Goal: Task Accomplishment & Management: Complete application form

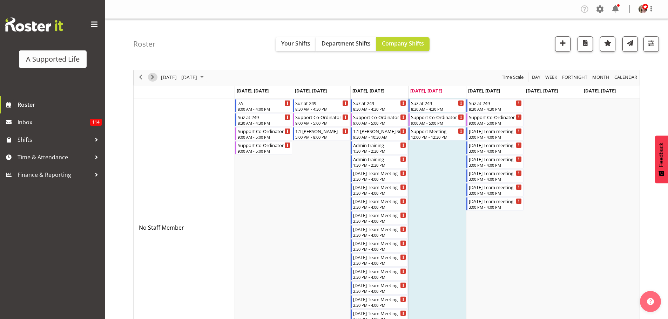
click at [155, 77] on span "Next" at bounding box center [152, 77] width 8 height 9
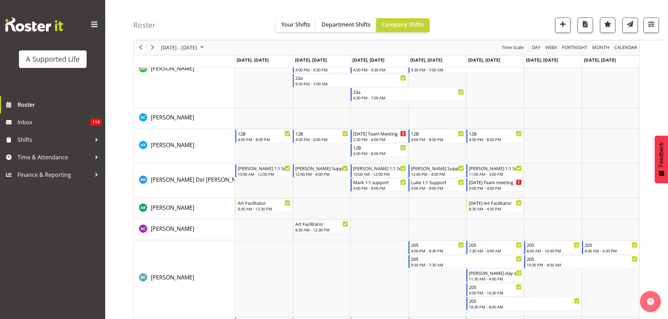
scroll to position [561, 0]
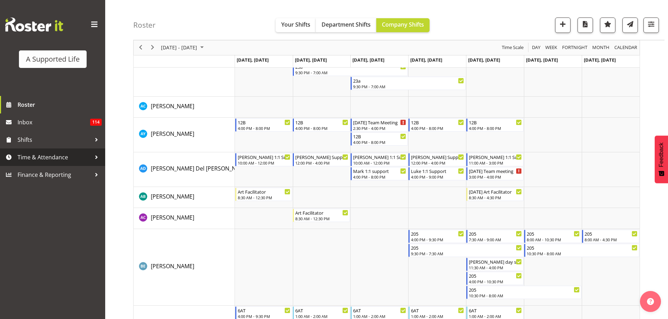
click at [41, 155] on span "Time & Attendance" at bounding box center [55, 157] width 74 height 11
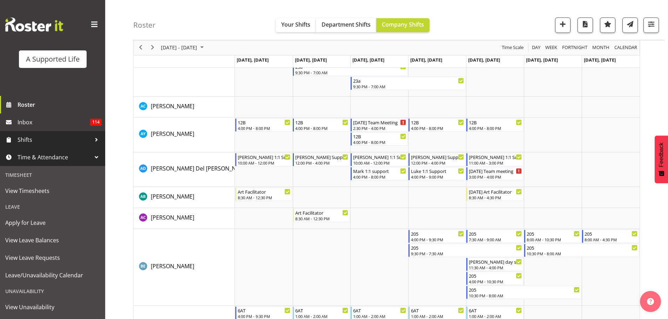
click at [41, 135] on span "Shifts" at bounding box center [55, 140] width 74 height 11
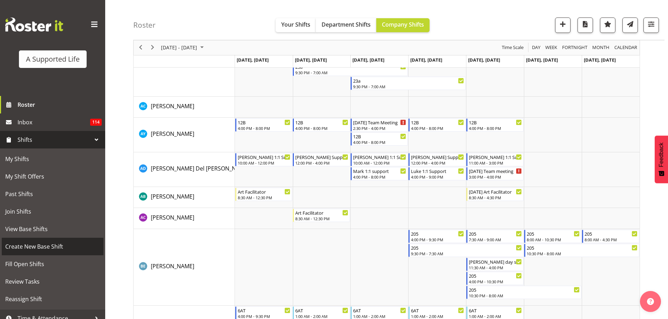
click at [45, 246] on span "Create New Base Shift" at bounding box center [52, 247] width 95 height 11
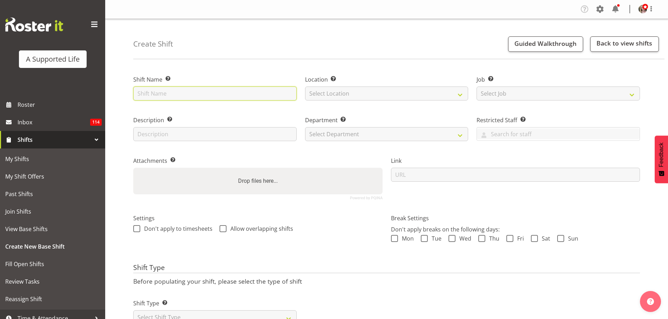
click at [202, 89] on input "text" at bounding box center [214, 94] width 163 height 14
type input "Report writing training"
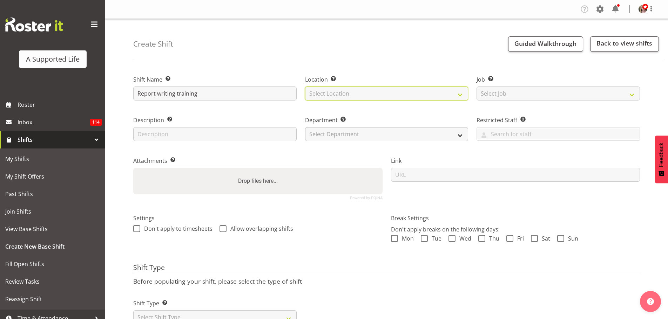
drag, startPoint x: 343, startPoint y: 89, endPoint x: 348, endPoint y: 131, distance: 43.1
click at [343, 89] on select "Select Location" at bounding box center [386, 94] width 163 height 14
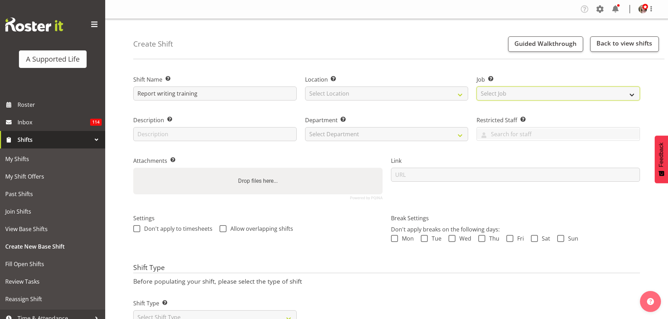
click at [504, 92] on select "Select Job Create new job Accounts and Payroll Admin Support Aspirations and Su…" at bounding box center [557, 94] width 163 height 14
select select "4112"
click at [476, 87] on select "Select Job Create new job Accounts and Payroll Admin Support Aspirations and Su…" at bounding box center [557, 94] width 163 height 14
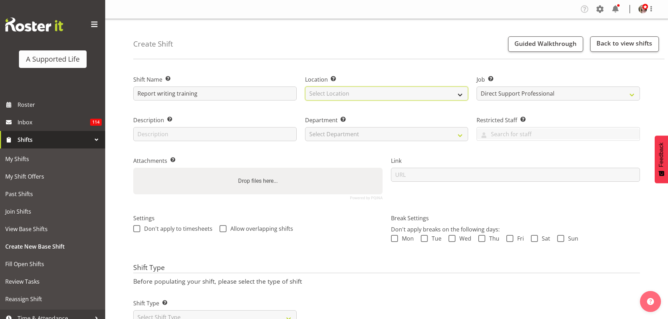
click at [357, 95] on select "Select Location 1.241 Edmonton Road 1/20 Sturges Road, Henderson 12b Coletta La…" at bounding box center [386, 94] width 163 height 14
select select "490"
click at [305, 87] on select "Select Location 1.241 Edmonton Road 1/20 Sturges Road, Henderson 12b Coletta La…" at bounding box center [386, 94] width 163 height 14
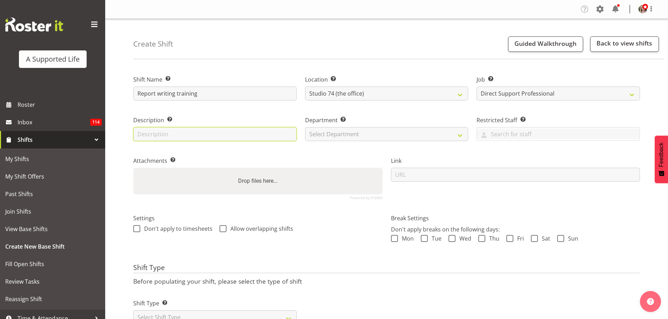
click at [165, 139] on input "text" at bounding box center [214, 134] width 163 height 14
click at [165, 136] on input "text" at bounding box center [214, 134] width 163 height 14
type input "Report writing"
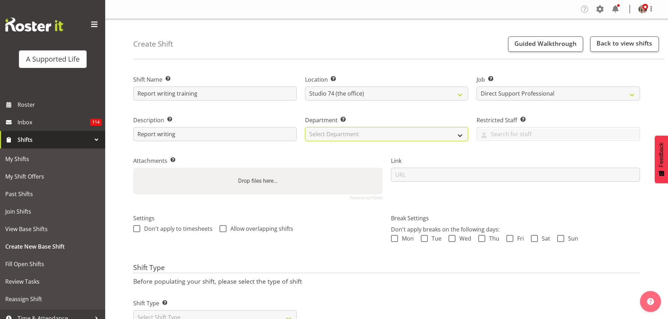
click at [350, 134] on select "Select Department Direct Support Office Crew Other two4nine" at bounding box center [386, 134] width 163 height 14
select select "564"
click at [305, 127] on select "Select Department Direct Support Office Crew Other two4nine" at bounding box center [386, 134] width 163 height 14
click at [462, 200] on div "Link" at bounding box center [516, 175] width 258 height 57
click at [400, 238] on span "Mon" at bounding box center [406, 238] width 16 height 7
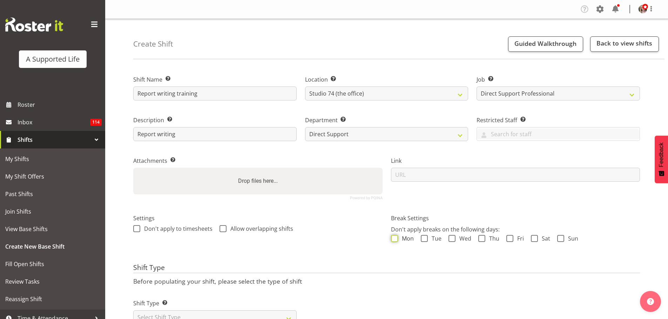
click at [395, 238] on input "Mon" at bounding box center [393, 238] width 5 height 5
checkbox input "true"
click at [252, 228] on span "Allow overlapping shifts" at bounding box center [259, 228] width 67 height 7
click at [224, 228] on input "Allow overlapping shifts" at bounding box center [221, 228] width 5 height 5
checkbox input "true"
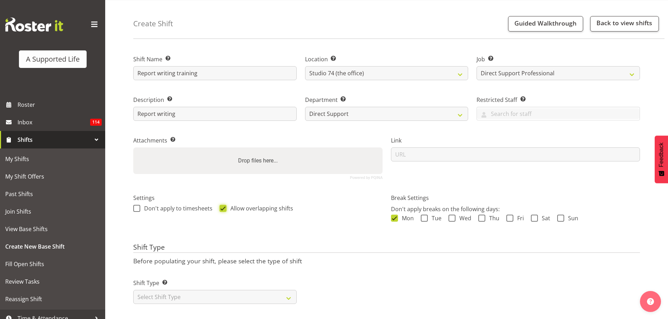
scroll to position [31, 0]
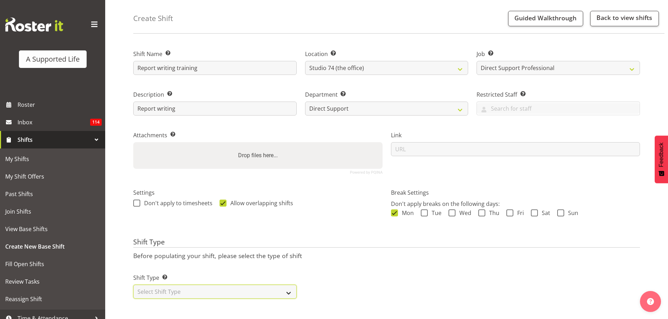
click at [152, 289] on select "Select Shift Type One Off Shift Recurring Shift Rotating Shift" at bounding box center [214, 292] width 163 height 14
select select "one_off"
click at [133, 285] on select "Select Shift Type One Off Shift Recurring Shift Rotating Shift" at bounding box center [214, 292] width 163 height 14
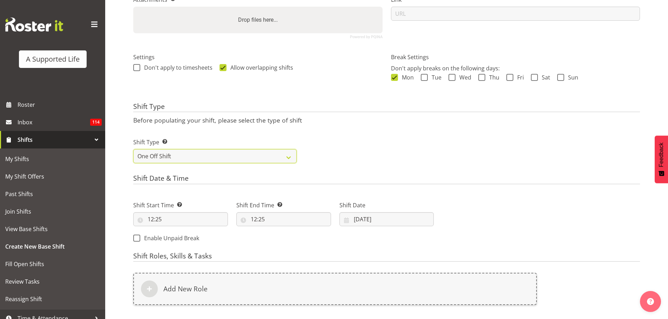
scroll to position [171, 0]
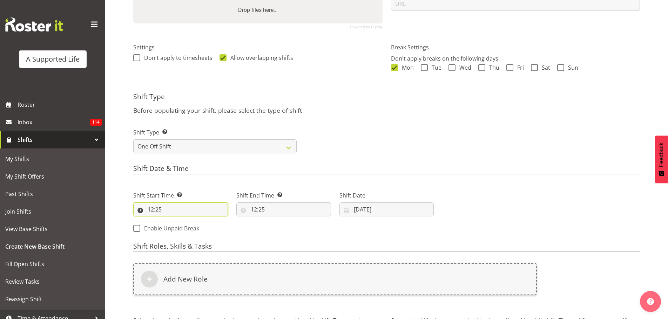
click at [162, 207] on input "12:25" at bounding box center [180, 210] width 95 height 14
click at [180, 231] on select "00 01 02 03 04 05 06 07 08 09 10 11 12 13 14 15 16 17 18 19 20 21 22 23" at bounding box center [181, 228] width 16 height 14
select select "15"
click at [173, 221] on select "00 01 02 03 04 05 06 07 08 09 10 11 12 13 14 15 16 17 18 19 20 21 22 23" at bounding box center [181, 228] width 16 height 14
type input "15:25"
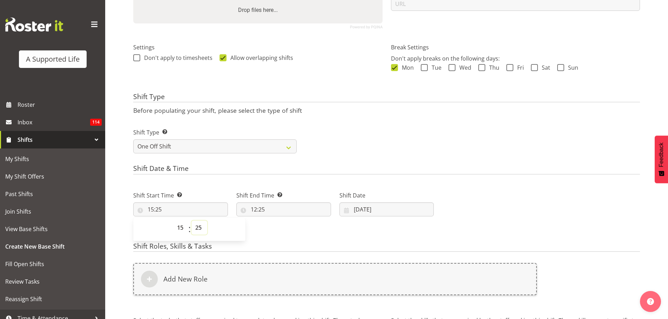
drag, startPoint x: 199, startPoint y: 229, endPoint x: 200, endPoint y: 224, distance: 4.9
click at [199, 229] on select "00 01 02 03 04 05 06 07 08 09 10 11 12 13 14 15 16 17 18 19 20 21 22 23 24 25 2…" at bounding box center [199, 228] width 16 height 14
select select "1"
click at [191, 221] on select "00 01 02 03 04 05 06 07 08 09 10 11 12 13 14 15 16 17 18 19 20 21 22 23 24 25 2…" at bounding box center [199, 228] width 16 height 14
type input "15:01"
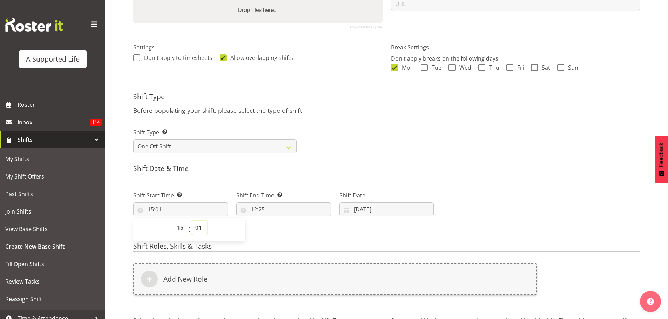
click at [199, 226] on select "00 01 02 03 04 05 06 07 08 09 10 11 12 13 14 15 16 17 18 19 20 21 22 23 24 25 2…" at bounding box center [199, 228] width 16 height 14
select select "0"
click at [191, 221] on select "00 01 02 03 04 05 06 07 08 09 10 11 12 13 14 15 16 17 18 19 20 21 22 23 24 25 2…" at bounding box center [199, 228] width 16 height 14
type input "15:00"
click at [277, 235] on div "Shift Start Time Set the time of the day you wish this shift to start 15:00 00 …" at bounding box center [283, 210] width 309 height 57
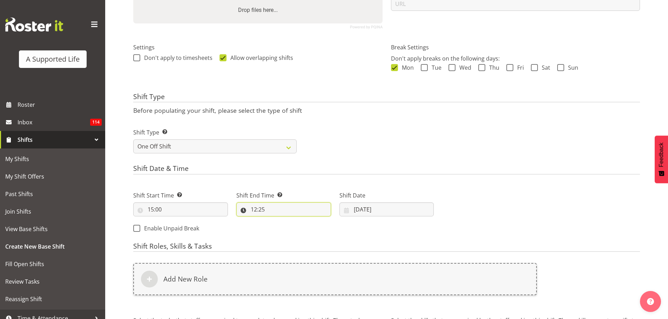
click at [252, 209] on input "12:25" at bounding box center [283, 210] width 95 height 14
click at [285, 230] on select "00 01 02 03 04 05 06 07 08 09 10 11 12 13 14 15 16 17 18 19 20 21 22 23" at bounding box center [284, 228] width 16 height 14
select select "16"
click at [276, 221] on select "00 01 02 03 04 05 06 07 08 09 10 11 12 13 14 15 16 17 18 19 20 21 22 23" at bounding box center [284, 228] width 16 height 14
type input "16:25"
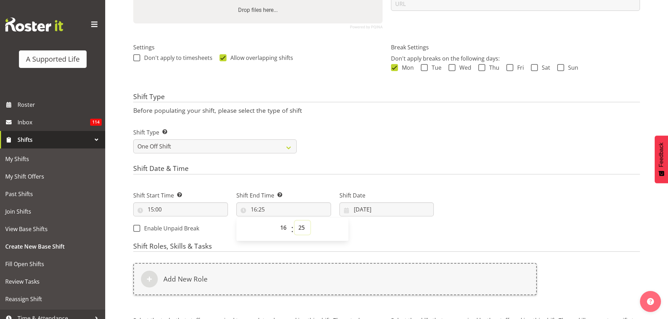
drag, startPoint x: 298, startPoint y: 227, endPoint x: 298, endPoint y: 222, distance: 4.9
click at [298, 227] on select "00 01 02 03 04 05 06 07 08 09 10 11 12 13 14 15 16 17 18 19 20 21 22 23 24 25 2…" at bounding box center [302, 228] width 16 height 14
select select "0"
click at [294, 221] on select "00 01 02 03 04 05 06 07 08 09 10 11 12 13 14 15 16 17 18 19 20 21 22 23 24 25 2…" at bounding box center [302, 228] width 16 height 14
type input "16:00"
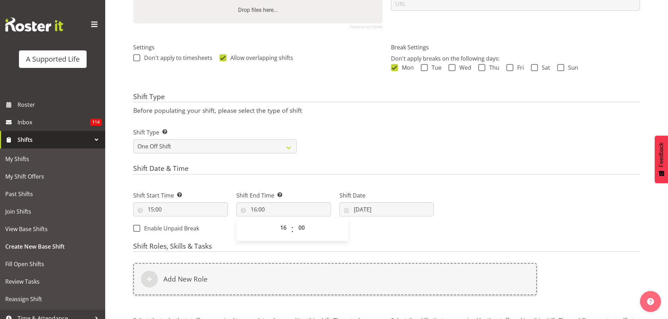
click at [359, 242] on form "Shift Name Enter a name for the shift (e.g. Day Shift). Report writing training…" at bounding box center [386, 141] width 507 height 495
click at [369, 207] on input "02/10/2025" at bounding box center [386, 210] width 95 height 14
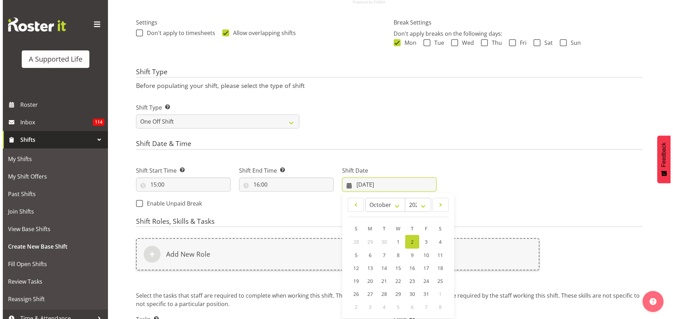
scroll to position [206, 0]
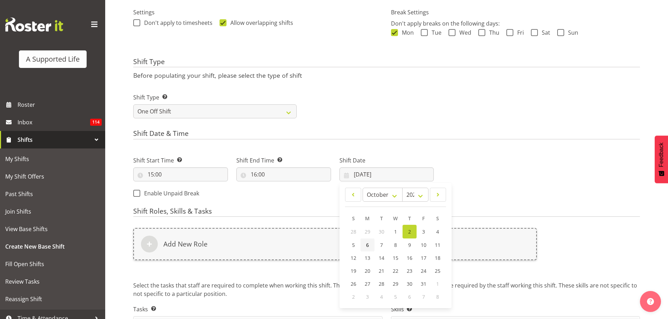
click at [369, 246] on link "6" at bounding box center [367, 245] width 14 height 13
type input "06/10/2025"
click at [454, 180] on div "Next Shifts" at bounding box center [541, 175] width 206 height 57
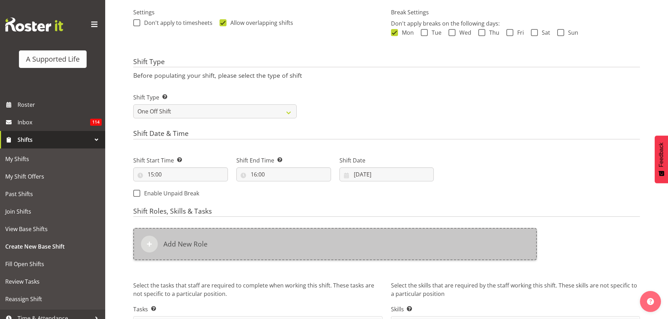
click at [172, 237] on div "Add New Role" at bounding box center [335, 244] width 404 height 32
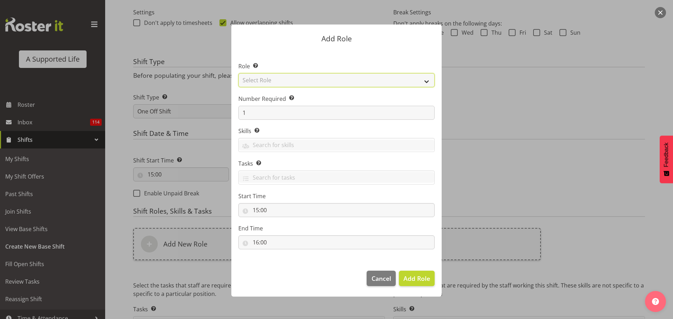
click at [268, 81] on select "Select Role Accounts and Payroll Admin Support Aspirations & Support Facilitato…" at bounding box center [336, 80] width 196 height 14
select select "519"
click at [238, 73] on select "Select Role Accounts and Payroll Admin Support Aspirations & Support Facilitato…" at bounding box center [336, 80] width 196 height 14
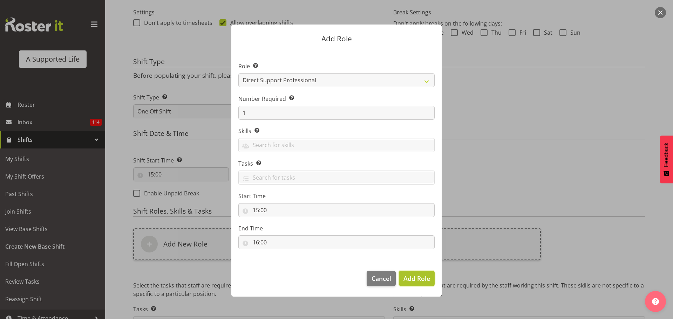
click at [422, 283] on span "Add Role" at bounding box center [417, 278] width 27 height 8
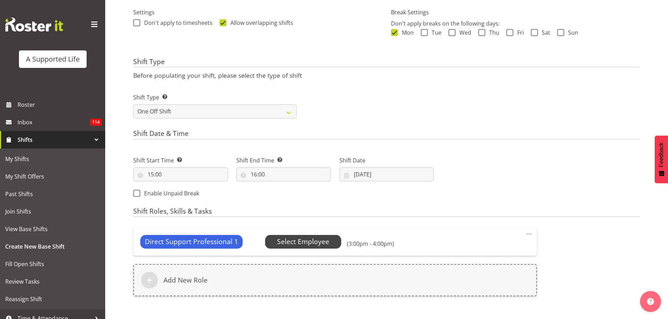
click at [306, 243] on span "Select Employee" at bounding box center [303, 242] width 52 height 10
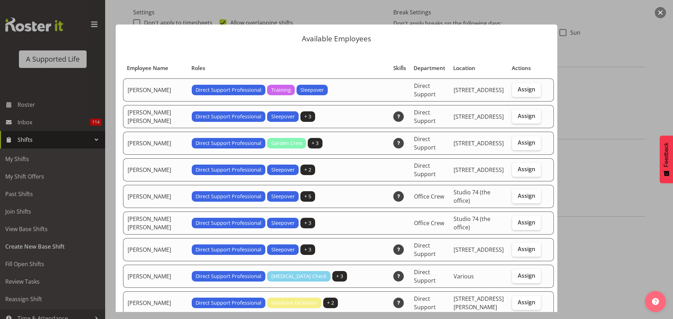
drag, startPoint x: 523, startPoint y: 300, endPoint x: 529, endPoint y: 285, distance: 16.1
click at [523, 300] on span "Assign" at bounding box center [527, 302] width 18 height 7
click at [517, 300] on input "Assign" at bounding box center [514, 302] width 5 height 5
checkbox input "true"
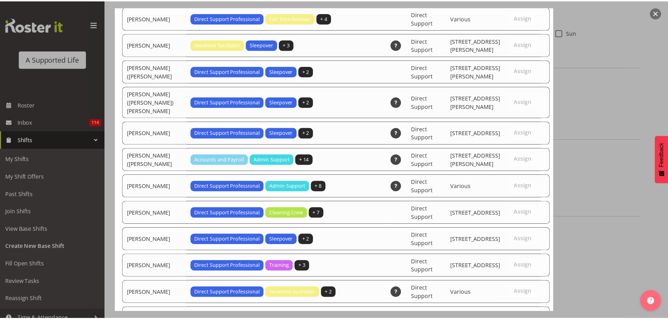
scroll to position [2270, 0]
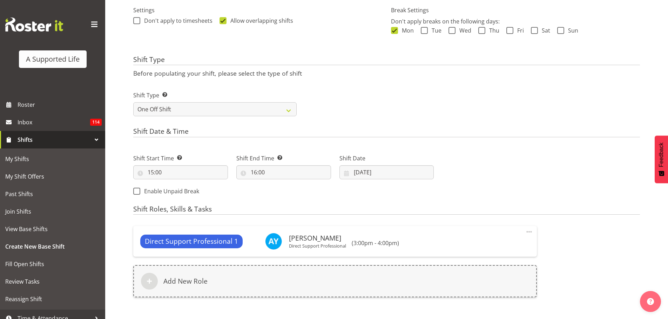
scroll to position [291, 0]
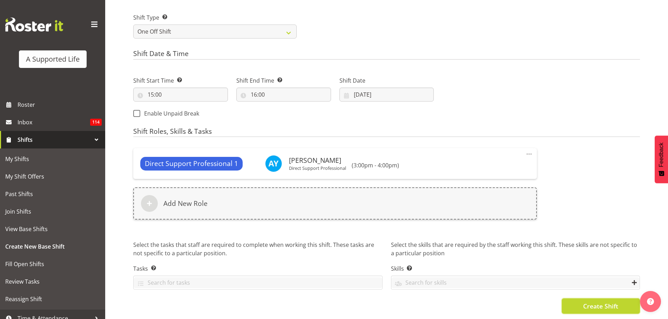
click at [579, 300] on button "Create Shift" at bounding box center [601, 306] width 78 height 15
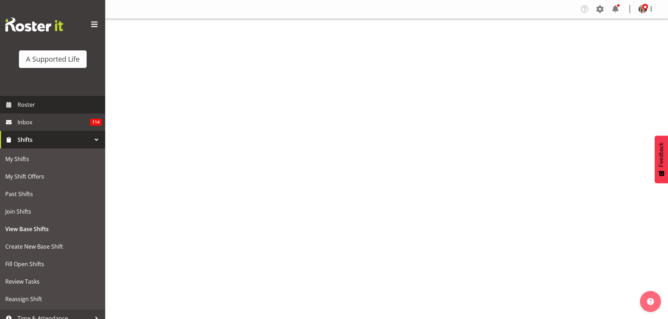
click at [26, 106] on span "Roster" at bounding box center [60, 105] width 84 height 11
